Goal: Task Accomplishment & Management: Manage account settings

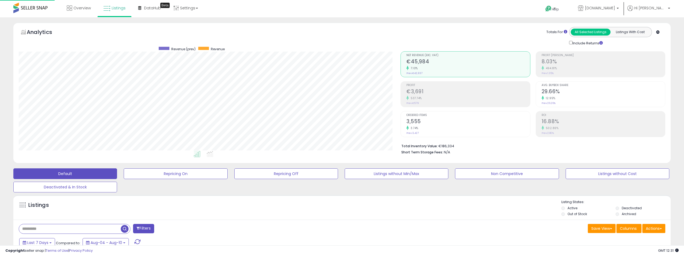
select select "**"
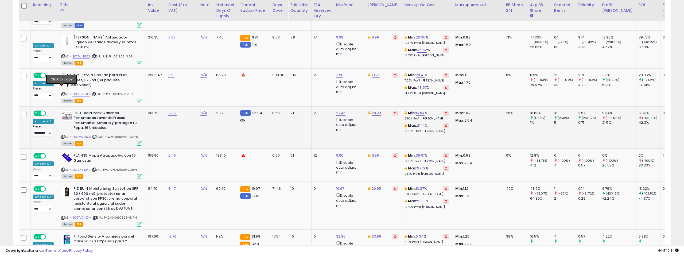
drag, startPoint x: 61, startPoint y: 89, endPoint x: 73, endPoint y: 89, distance: 12.0
click at [61, 135] on icon at bounding box center [62, 136] width 3 height 3
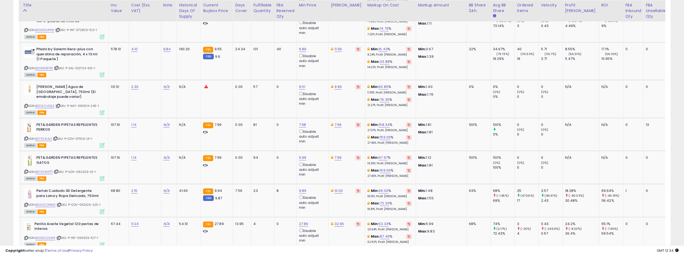
scroll to position [2057, 0]
click at [47, 103] on link "B0C62LVQSZ" at bounding box center [44, 105] width 19 height 5
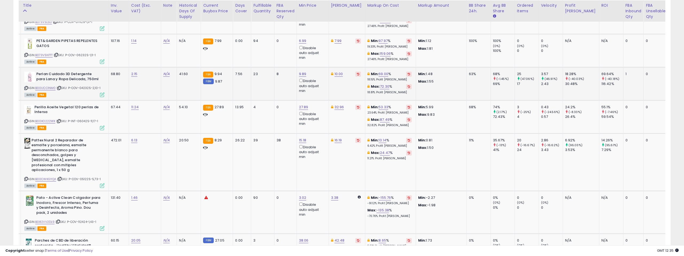
scroll to position [2174, 0]
click at [24, 119] on icon at bounding box center [25, 120] width 3 height 3
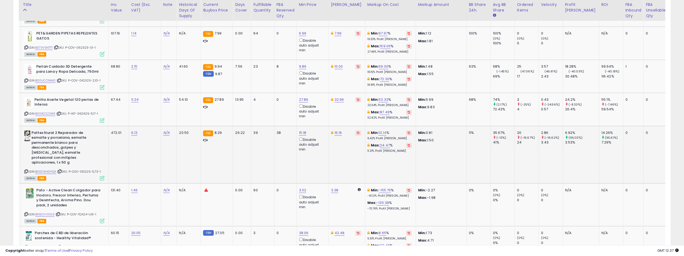
scroll to position [2181, 0]
click at [24, 170] on icon at bounding box center [25, 171] width 3 height 3
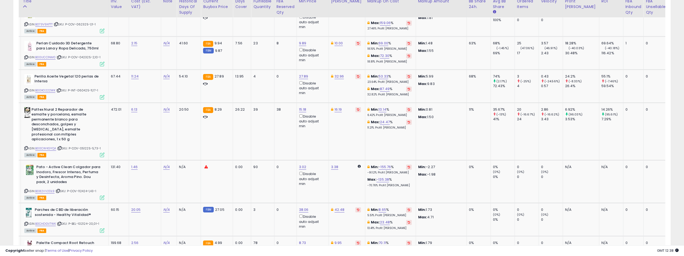
scroll to position [2216, 0]
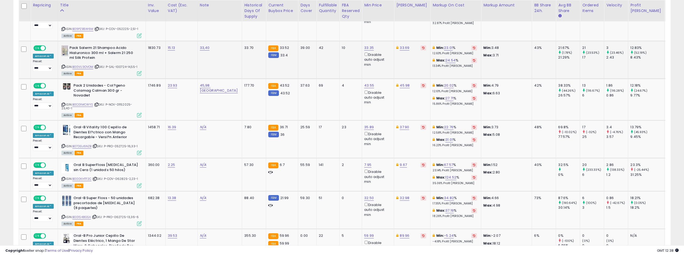
scroll to position [283, 0]
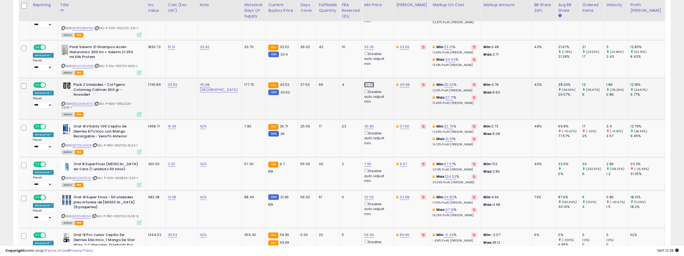
click at [364, 7] on link "43.55" at bounding box center [367, 4] width 7 height 5
type input "****"
click button "submit" at bounding box center [359, 66] width 9 height 8
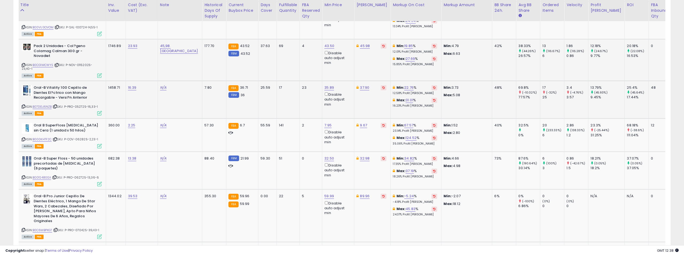
scroll to position [0, 0]
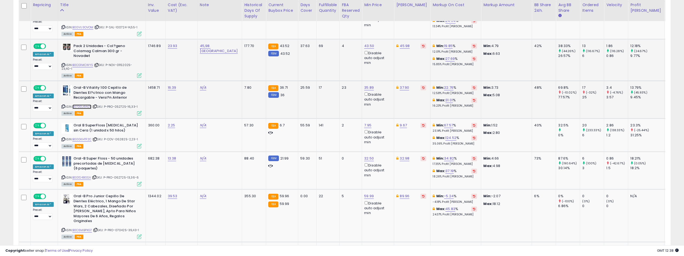
click at [83, 105] on link "B07DGJ6NZB" at bounding box center [81, 106] width 19 height 5
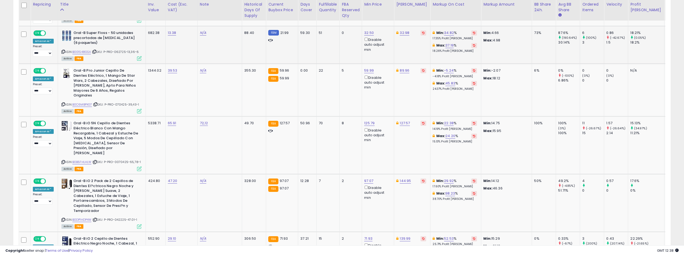
scroll to position [447, 0]
click at [82, 52] on link "B001S48GSA" at bounding box center [81, 51] width 19 height 5
drag, startPoint x: 322, startPoint y: 15, endPoint x: 297, endPoint y: 10, distance: 25.2
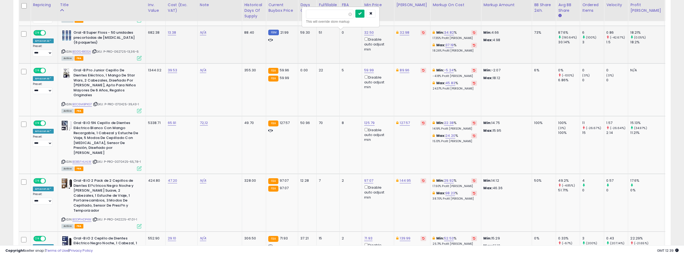
type input "*****"
click at [361, 12] on icon "submit" at bounding box center [359, 13] width 3 height 3
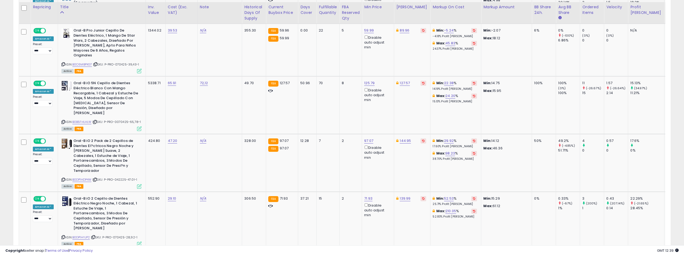
scroll to position [489, 0]
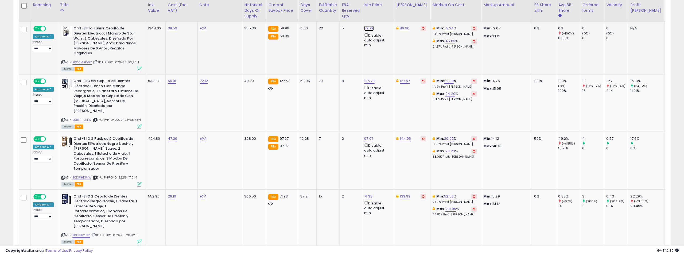
type input "*****"
click button "submit" at bounding box center [359, 9] width 9 height 8
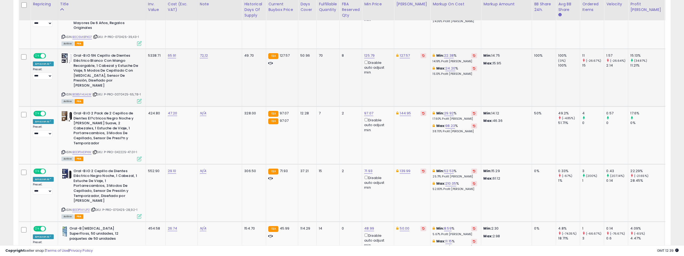
scroll to position [515, 0]
click at [85, 92] on link "B0B5FHLHLW" at bounding box center [81, 94] width 19 height 5
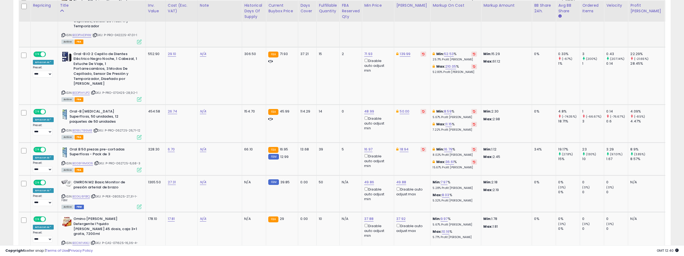
scroll to position [632, 0]
click at [80, 90] on link "B0DP1HYJP2" at bounding box center [81, 92] width 18 height 5
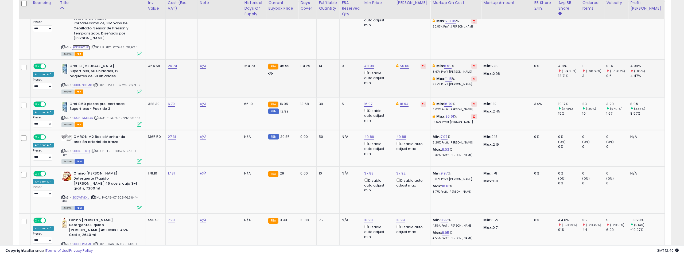
scroll to position [682, 0]
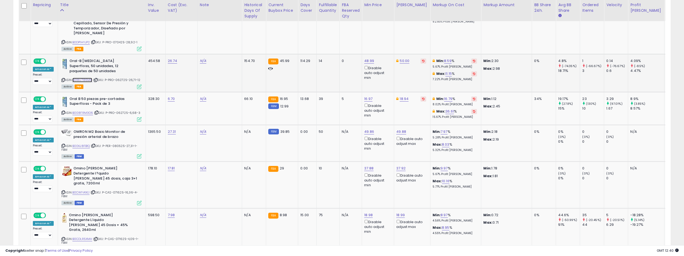
click at [79, 78] on link "B018U786M8" at bounding box center [82, 80] width 20 height 5
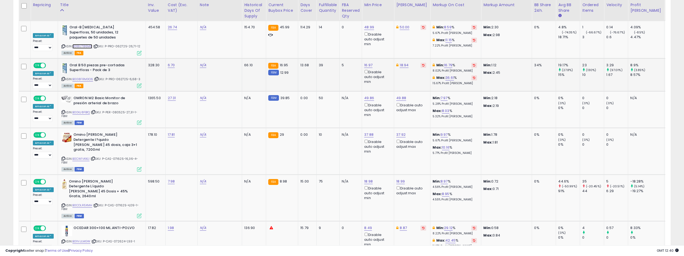
scroll to position [716, 0]
click at [84, 76] on link "B008FRM3O6" at bounding box center [82, 78] width 21 height 5
type input "*****"
click button "submit" at bounding box center [359, 26] width 9 height 8
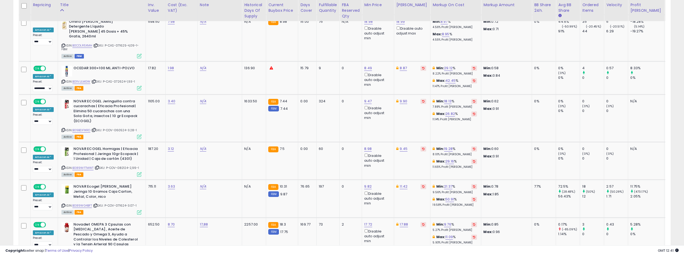
scroll to position [875, 0]
drag, startPoint x: 60, startPoint y: 51, endPoint x: 71, endPoint y: 52, distance: 10.2
click at [61, 80] on icon at bounding box center [62, 81] width 3 height 3
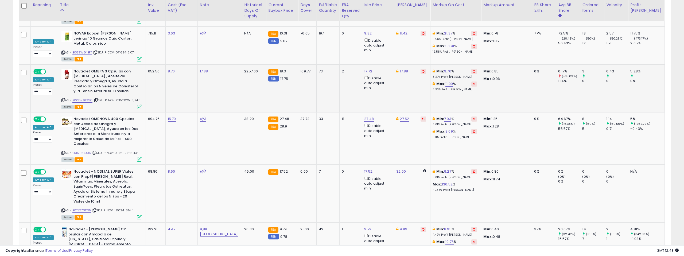
scroll to position [1029, 0]
click at [85, 97] on link "B00DN9LS9C" at bounding box center [82, 99] width 20 height 5
click at [137, 104] on icon at bounding box center [139, 106] width 5 height 5
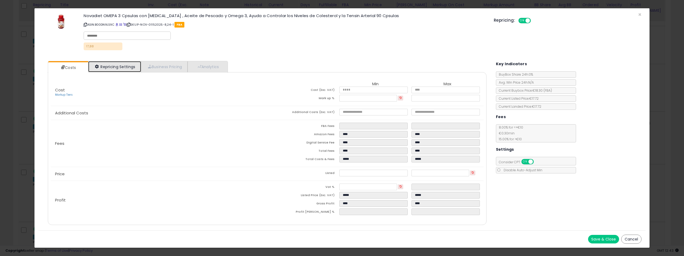
click at [129, 70] on link "Repricing Settings" at bounding box center [114, 66] width 53 height 11
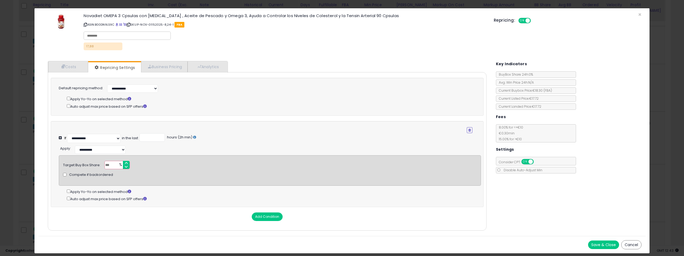
click at [603, 244] on button "Save & Close" at bounding box center [603, 244] width 31 height 9
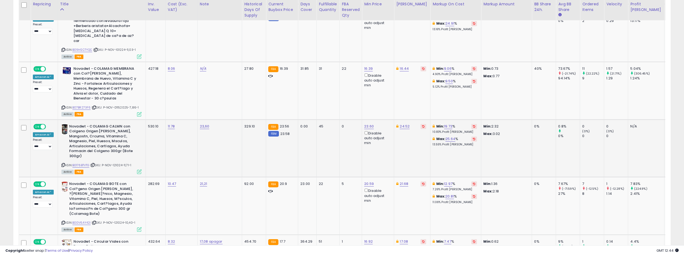
scroll to position [1363, 0]
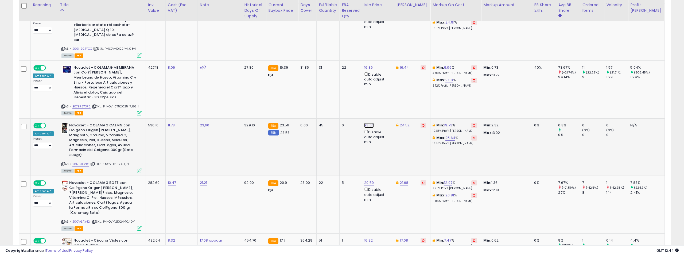
drag, startPoint x: 324, startPoint y: 68, endPoint x: 316, endPoint y: 68, distance: 8.0
click at [316, 68] on input "*****" at bounding box center [330, 66] width 48 height 9
type input "*****"
click at [359, 64] on button "submit" at bounding box center [359, 66] width 9 height 8
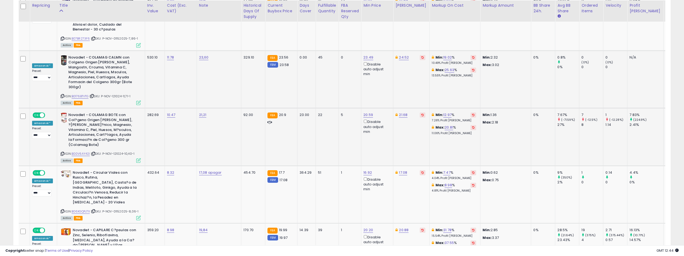
scroll to position [1431, 0]
click at [83, 151] on link "B00V6AY42I" at bounding box center [81, 153] width 18 height 5
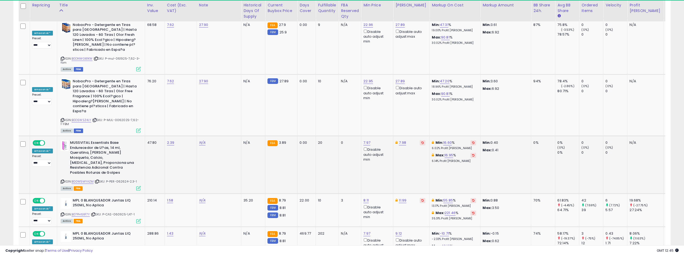
scroll to position [2108, 0]
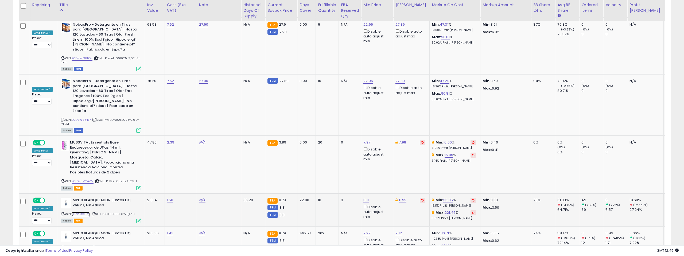
click at [83, 212] on link "B07PH6XF7Y" at bounding box center [81, 214] width 18 height 5
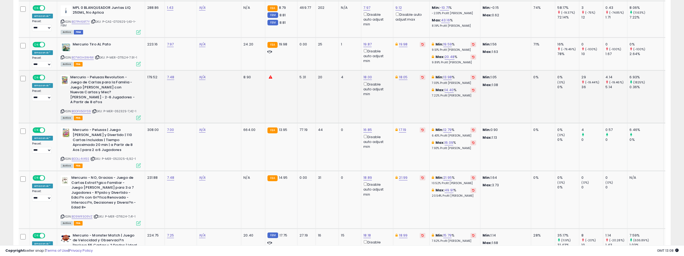
scroll to position [2450, 0]
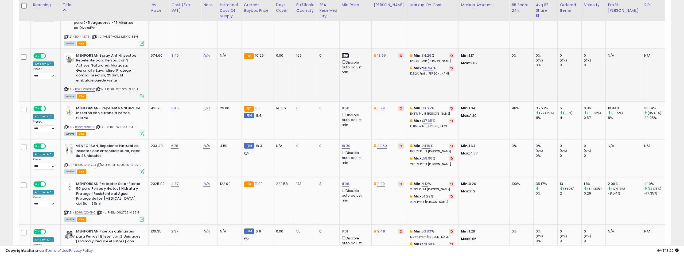
scroll to position [0, 0]
drag, startPoint x: 321, startPoint y: 32, endPoint x: 302, endPoint y: 32, distance: 19.2
type input "*****"
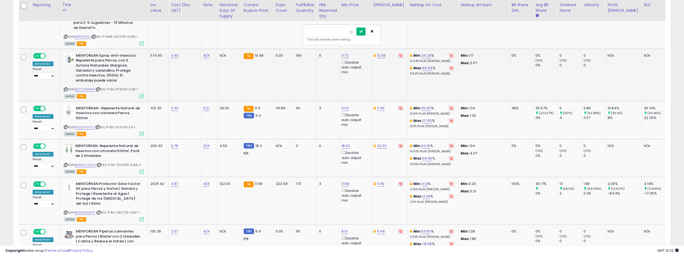
click at [362, 30] on icon "submit" at bounding box center [360, 31] width 3 height 3
click at [83, 87] on link "B073FX9DKW" at bounding box center [85, 89] width 20 height 5
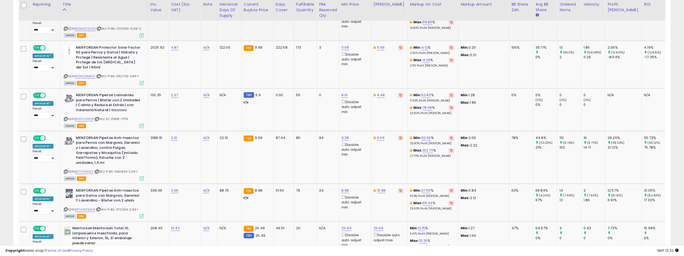
scroll to position [479, 0]
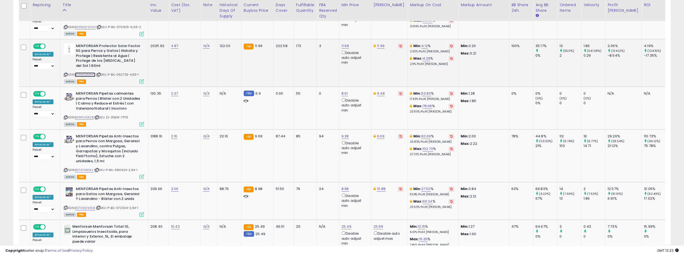
click at [88, 72] on link "B09MQXM1HC" at bounding box center [85, 74] width 21 height 5
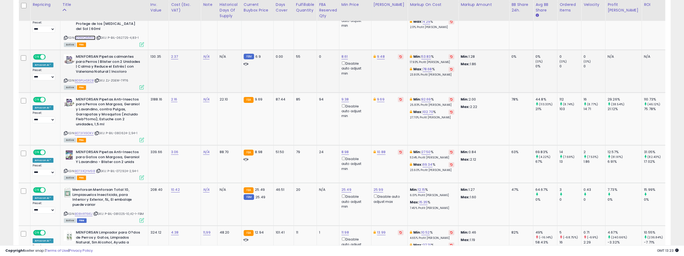
scroll to position [517, 0]
click at [83, 130] on link "B073FX9DKV" at bounding box center [84, 132] width 19 height 5
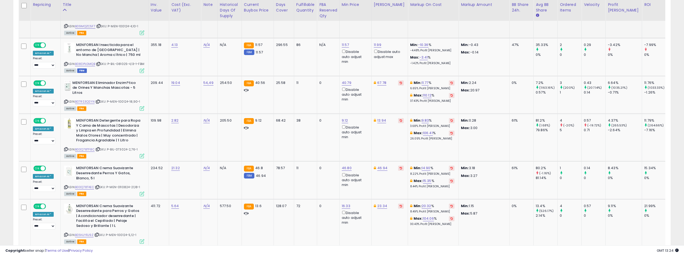
scroll to position [757, 0]
click at [88, 61] on link "B08DPLGMQB" at bounding box center [85, 63] width 20 height 5
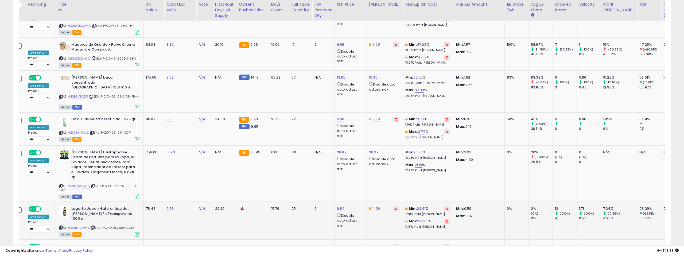
scroll to position [1458, 0]
click at [85, 183] on link "B087N9VXS5" at bounding box center [79, 185] width 19 height 5
drag, startPoint x: 323, startPoint y: 103, endPoint x: 301, endPoint y: 103, distance: 22.2
click at [301, 103] on div "***** This will override store markup" at bounding box center [338, 105] width 77 height 19
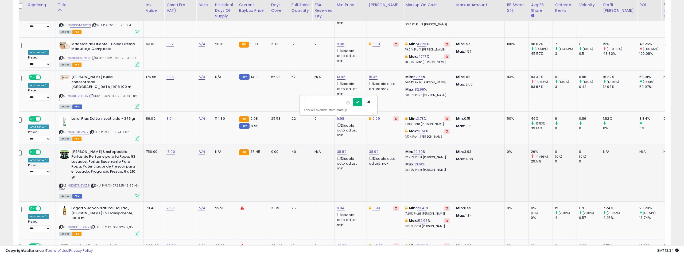
type input "**"
click at [359, 100] on icon "submit" at bounding box center [357, 101] width 3 height 3
drag, startPoint x: 341, startPoint y: 120, endPoint x: 334, endPoint y: 117, distance: 7.5
drag, startPoint x: 318, startPoint y: 101, endPoint x: 294, endPoint y: 100, distance: 24.6
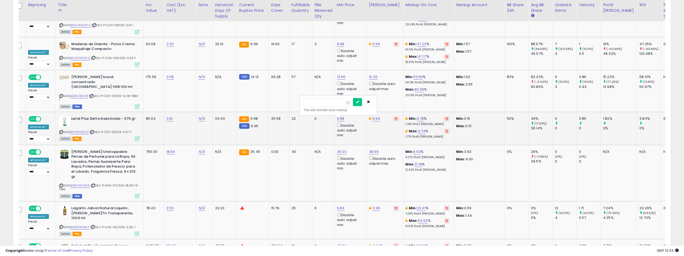
type input "*****"
click at [359, 100] on icon "submit" at bounding box center [357, 101] width 3 height 3
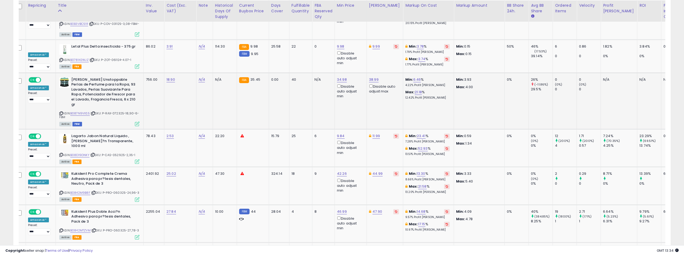
scroll to position [1532, 0]
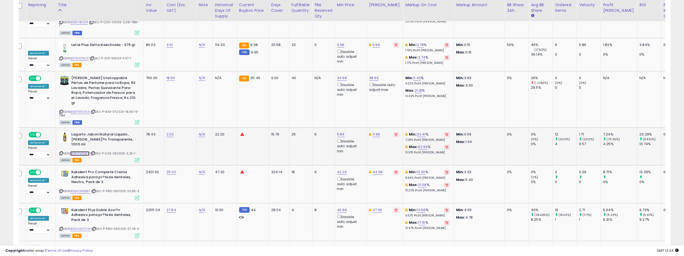
click at [83, 151] on link "B08D19DNKY" at bounding box center [79, 153] width 19 height 5
